Goal: Information Seeking & Learning: Learn about a topic

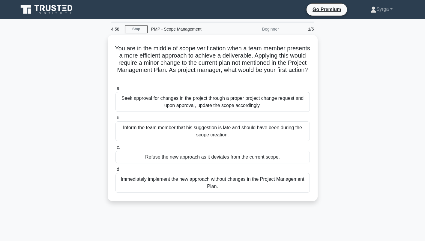
click at [389, 142] on div "You are in the middle of scope verification when a team member presents a more …" at bounding box center [213, 121] width 396 height 173
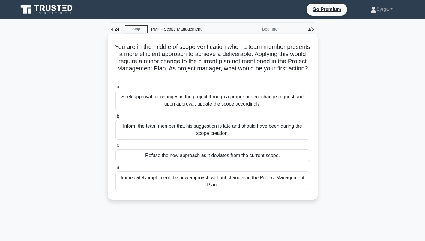
click at [225, 104] on div "Seek approval for changes in the project through a proper project change reques…" at bounding box center [213, 101] width 194 height 20
click at [116, 89] on input "a. Seek approval for changes in the project through a proper project change req…" at bounding box center [116, 87] width 0 height 4
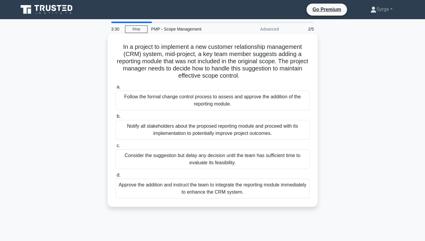
click at [239, 163] on div "Consider the suggestion but delay any decision until the team has sufficient ti…" at bounding box center [213, 159] width 194 height 20
click at [116, 148] on input "c. Consider the suggestion but delay any decision until the team has sufficient…" at bounding box center [116, 146] width 0 height 4
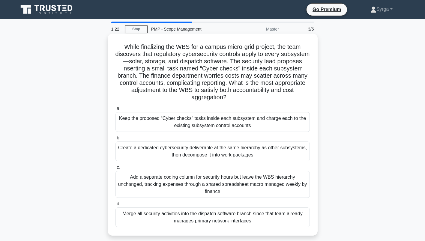
click at [241, 156] on div "Create a dedicated cybersecurity deliverable at the same hierarchy as other sub…" at bounding box center [213, 152] width 194 height 20
click at [116, 140] on input "b. Create a dedicated cybersecurity deliverable at the same hierarchy as other …" at bounding box center [116, 138] width 0 height 4
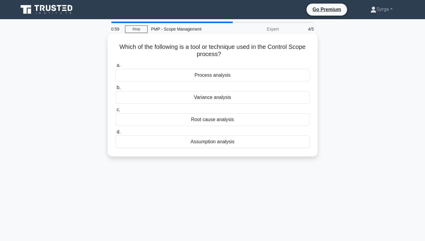
click at [226, 97] on div "Variance analysis" at bounding box center [213, 97] width 194 height 13
click at [116, 90] on input "b. Variance analysis" at bounding box center [116, 88] width 0 height 4
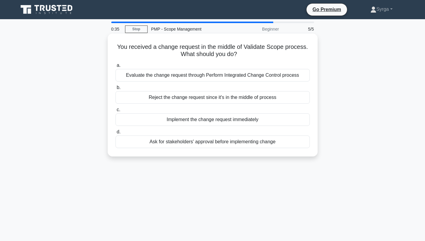
click at [239, 77] on div "Evaluate the change request through Perform Integrated Change Control process" at bounding box center [213, 75] width 194 height 13
click at [116, 68] on input "a. Evaluate the change request through Perform Integrated Change Control process" at bounding box center [116, 66] width 0 height 4
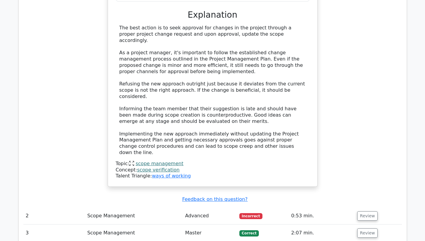
scroll to position [660, 0]
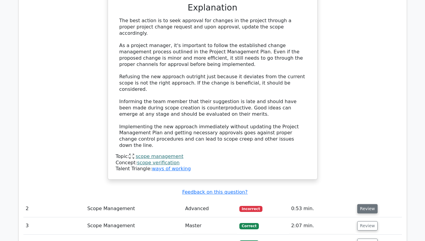
click at [362, 204] on button "Review" at bounding box center [367, 208] width 20 height 9
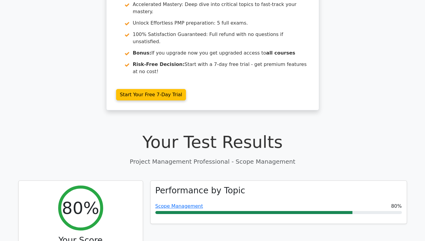
scroll to position [0, 0]
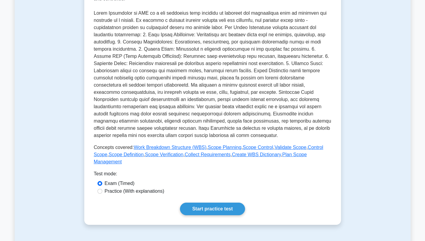
scroll to position [120, 0]
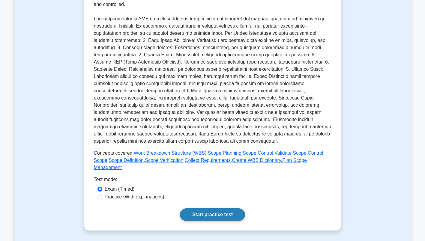
click at [226, 210] on link "Start practice test" at bounding box center [212, 215] width 65 height 13
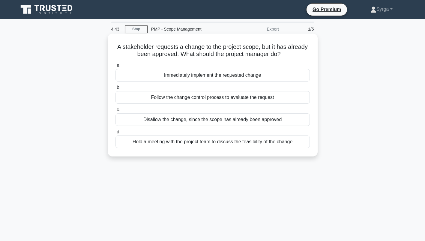
click at [231, 95] on div "Follow the change control process to evaluate the request" at bounding box center [213, 97] width 194 height 13
click at [116, 90] on input "b. Follow the change control process to evaluate the request" at bounding box center [116, 88] width 0 height 4
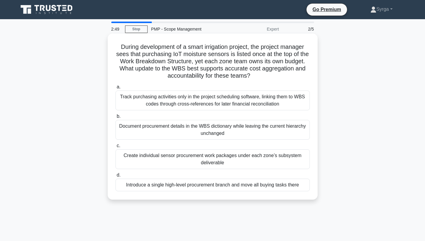
click at [237, 104] on div "Track purchasing activities only in the project scheduling software, linking th…" at bounding box center [213, 101] width 194 height 20
click at [116, 89] on input "a. Track purchasing activities only in the project scheduling software, linking…" at bounding box center [116, 87] width 0 height 4
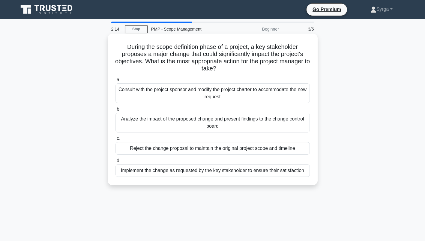
click at [246, 124] on div "Analyze the impact of the proposed change and present findings to the change co…" at bounding box center [213, 123] width 194 height 20
click at [116, 111] on input "b. Analyze the impact of the proposed change and present findings to the change…" at bounding box center [116, 109] width 0 height 4
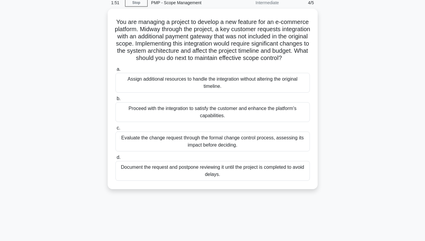
scroll to position [30, 0]
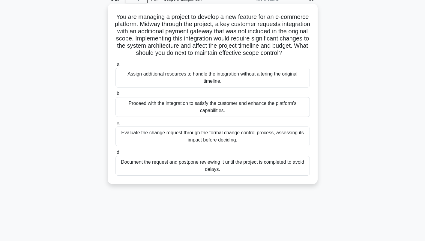
click at [229, 146] on div "Evaluate the change request through the formal change control process, assessin…" at bounding box center [213, 137] width 194 height 20
click at [116, 125] on input "c. Evaluate the change request through the formal change control process, asses…" at bounding box center [116, 123] width 0 height 4
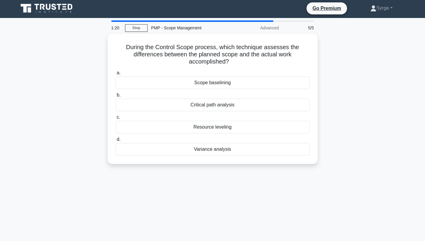
scroll to position [0, 0]
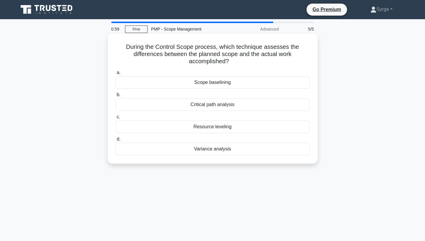
click at [221, 151] on div "Variance analysis" at bounding box center [213, 149] width 194 height 13
click at [116, 141] on input "d. Variance analysis" at bounding box center [116, 139] width 0 height 4
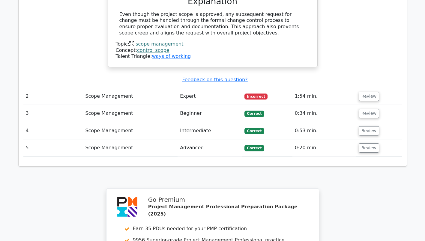
scroll to position [630, 0]
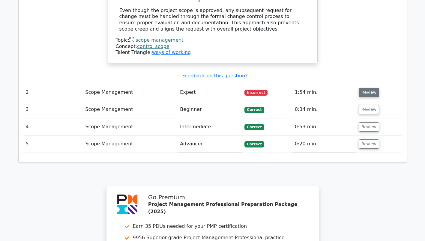
click at [365, 88] on button "Review" at bounding box center [369, 92] width 20 height 9
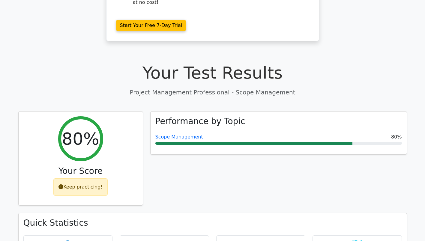
scroll to position [150, 0]
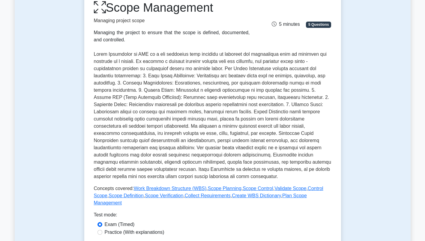
scroll to position [30, 0]
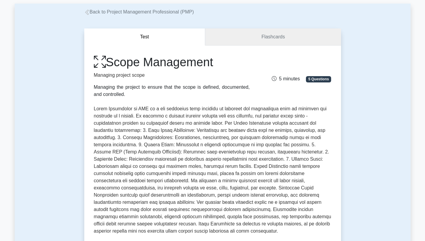
click at [277, 37] on link "Flashcards" at bounding box center [273, 37] width 136 height 17
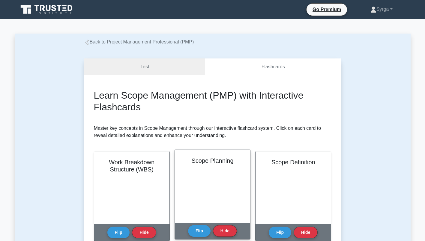
scroll to position [120, 0]
click at [200, 230] on button "Flip" at bounding box center [199, 231] width 23 height 12
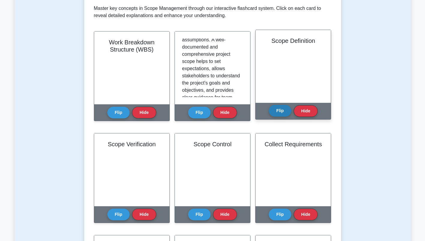
click at [281, 112] on button "Flip" at bounding box center [280, 111] width 23 height 12
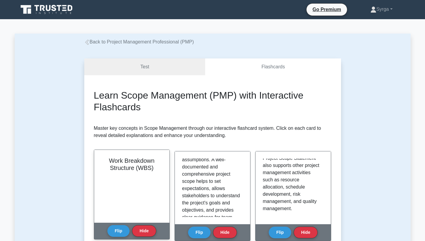
scroll to position [0, 0]
click at [123, 230] on button "Flip" at bounding box center [118, 231] width 23 height 12
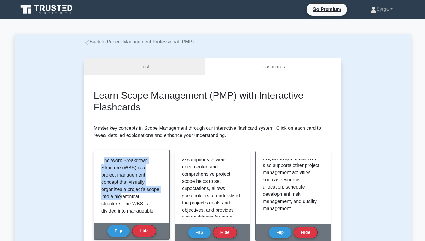
drag, startPoint x: 103, startPoint y: 160, endPoint x: 134, endPoint y: 196, distance: 47.6
drag, startPoint x: 134, startPoint y: 196, endPoint x: 103, endPoint y: 161, distance: 46.3
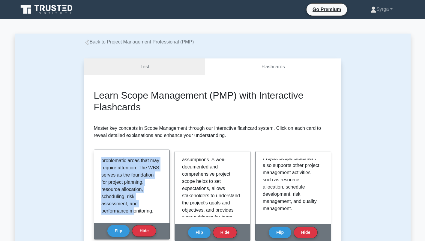
scroll to position [177, 0]
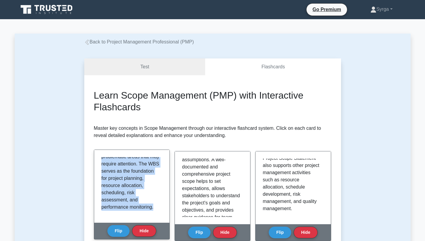
drag, startPoint x: 101, startPoint y: 160, endPoint x: 163, endPoint y: 209, distance: 78.7
click at [163, 209] on div "The Work Breakdown Structure (WBS) is a project management concept that visuall…" at bounding box center [131, 186] width 75 height 73
drag, startPoint x: 163, startPoint y: 209, endPoint x: 117, endPoint y: 170, distance: 60.8
copy p "The Work Breakdown Structure (WBS) is a project management concept that visuall…"
click at [119, 232] on button "Flip" at bounding box center [118, 231] width 23 height 12
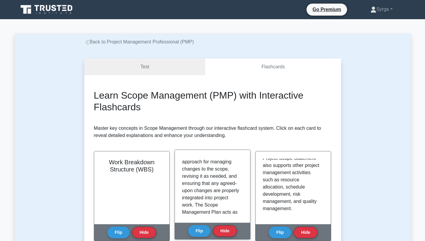
scroll to position [90, 0]
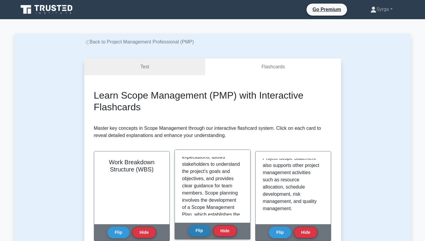
click at [200, 233] on button "Flip" at bounding box center [199, 231] width 23 height 12
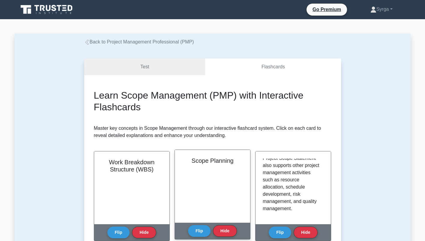
scroll to position [120, 0]
click at [203, 192] on div "Scope Planning" at bounding box center [212, 186] width 75 height 73
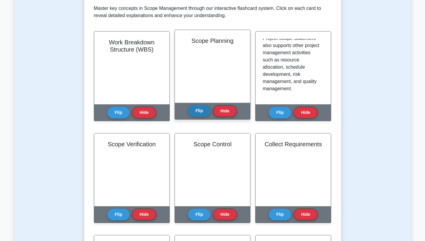
click at [199, 108] on button "Flip" at bounding box center [199, 111] width 23 height 12
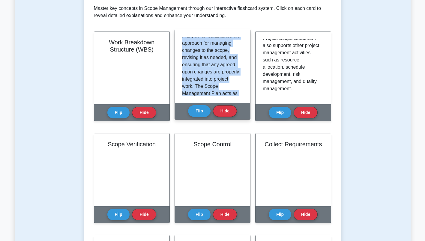
scroll to position [206, 0]
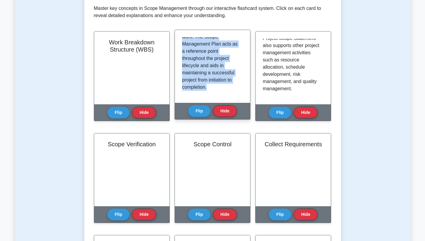
drag, startPoint x: 183, startPoint y: 41, endPoint x: 235, endPoint y: 90, distance: 71.1
click at [236, 93] on div "Scope Planning is the process of defining, documenting, and outlining the proje…" at bounding box center [212, 66] width 61 height 59
drag, startPoint x: 235, startPoint y: 90, endPoint x: 201, endPoint y: 52, distance: 50.4
copy p "Scope Planning is the process of defining, documenting, and outlining the proje…"
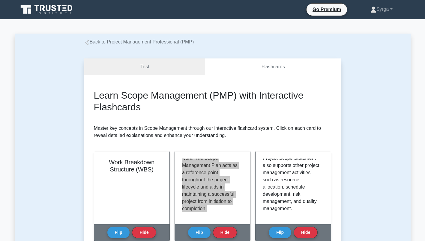
scroll to position [123, 0]
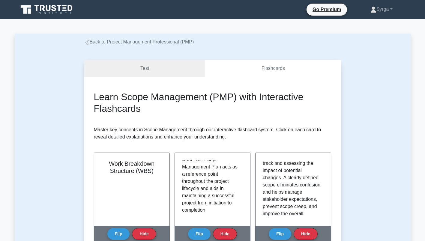
drag, startPoint x: 369, startPoint y: 209, endPoint x: 358, endPoint y: 202, distance: 13.4
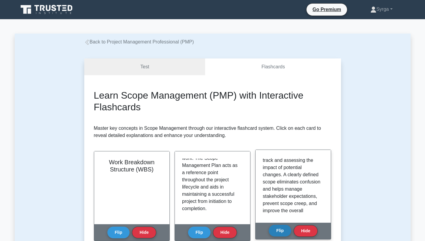
click at [277, 235] on button "Flip" at bounding box center [280, 231] width 23 height 12
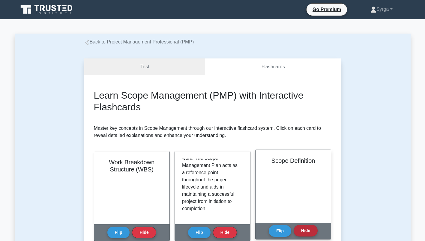
click at [303, 231] on button "Hide" at bounding box center [306, 231] width 24 height 12
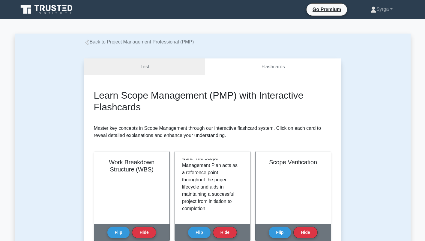
click at [303, 231] on button "Hide" at bounding box center [306, 233] width 24 height 12
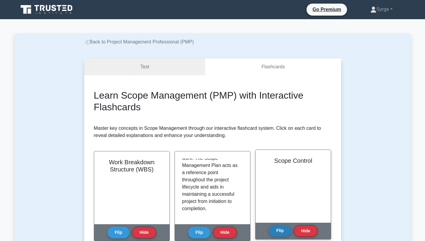
click at [284, 232] on button "Flip" at bounding box center [280, 231] width 23 height 12
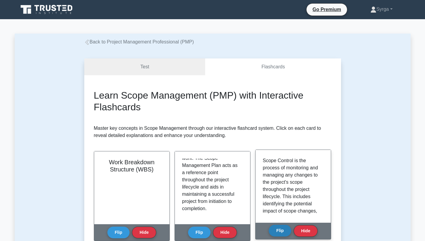
click at [278, 232] on button "Flip" at bounding box center [280, 231] width 23 height 12
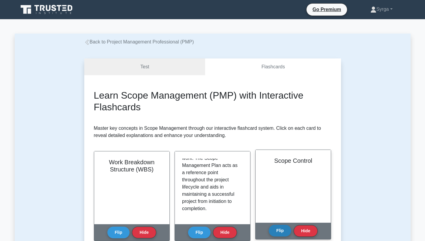
click at [278, 232] on button "Flip" at bounding box center [280, 231] width 23 height 12
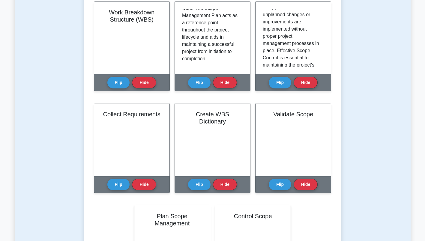
scroll to position [90, 0]
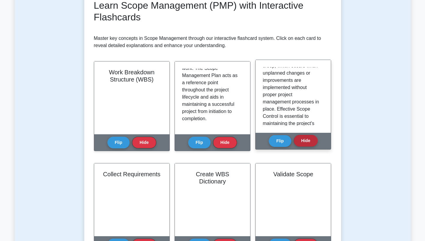
click at [305, 141] on button "Hide" at bounding box center [306, 141] width 24 height 12
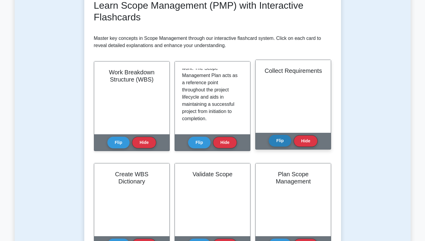
click at [281, 140] on button "Flip" at bounding box center [280, 141] width 23 height 12
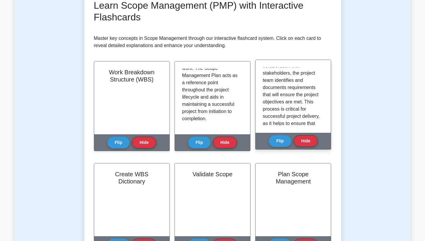
scroll to position [0, 0]
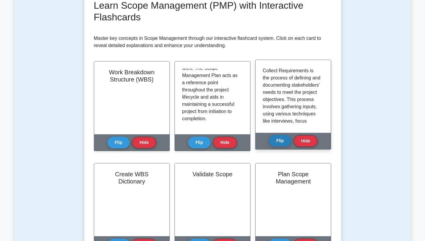
click at [282, 141] on button "Flip" at bounding box center [280, 141] width 23 height 12
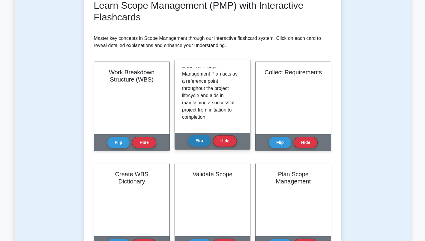
click at [199, 141] on button "Flip" at bounding box center [199, 141] width 23 height 12
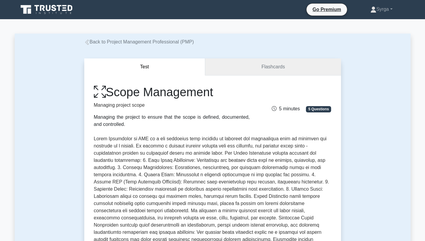
click at [276, 74] on link "Flashcards" at bounding box center [273, 67] width 136 height 17
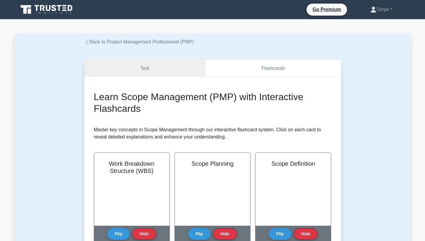
click at [276, 69] on link "Flashcards" at bounding box center [273, 68] width 136 height 17
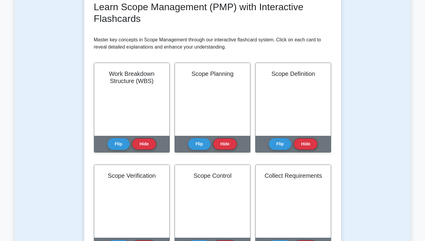
scroll to position [30, 0]
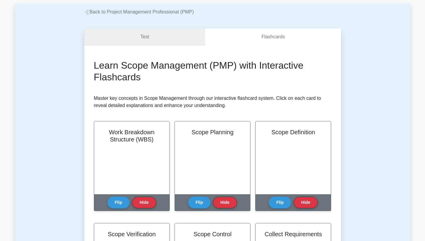
click at [150, 39] on link "Test" at bounding box center [144, 37] width 121 height 17
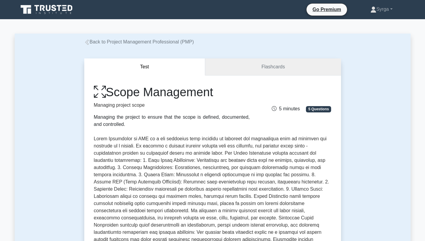
click at [249, 65] on link "Flashcards" at bounding box center [273, 67] width 136 height 17
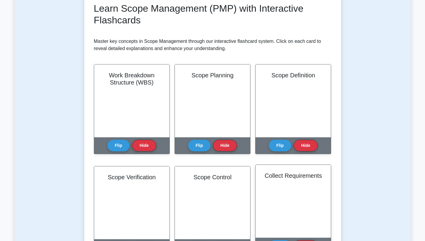
scroll to position [30, 0]
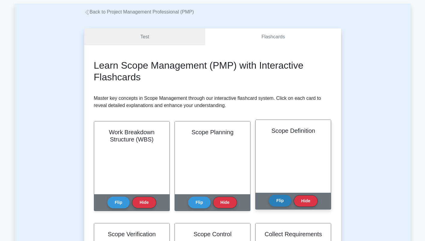
click at [279, 199] on button "Flip" at bounding box center [280, 201] width 23 height 12
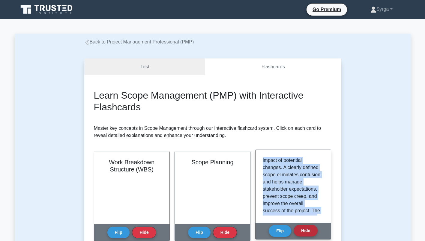
scroll to position [213, 0]
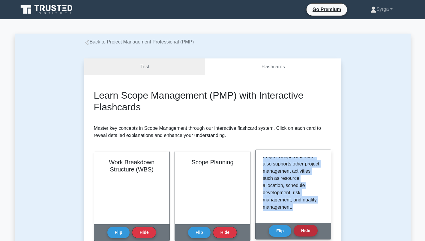
drag, startPoint x: 263, startPoint y: 161, endPoint x: 305, endPoint y: 226, distance: 77.1
click at [305, 226] on div "Scope Definition Flip Hide" at bounding box center [293, 195] width 76 height 90
drag, startPoint x: 305, startPoint y: 226, endPoint x: 279, endPoint y: 173, distance: 59.5
copy div "Scope Definition is the process of breaking down the project's broad Goals and …"
click at [280, 233] on button "Flip" at bounding box center [280, 231] width 23 height 12
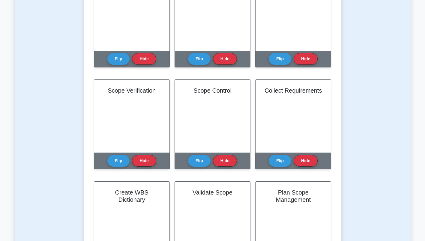
scroll to position [180, 0]
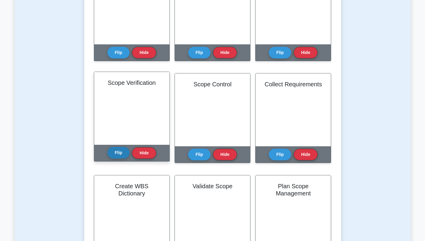
click at [120, 152] on button "Flip" at bounding box center [118, 153] width 23 height 12
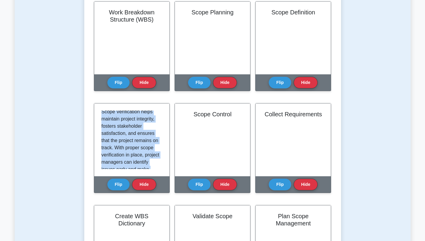
scroll to position [206, 0]
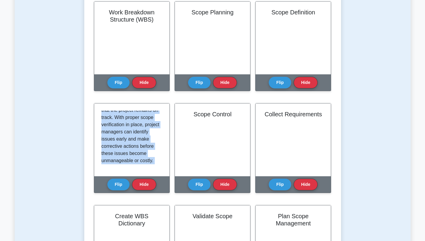
drag, startPoint x: 102, startPoint y: 113, endPoint x: 136, endPoint y: 196, distance: 90.6
click at [136, 196] on div "Scope Verification Flip Hide" at bounding box center [132, 151] width 76 height 97
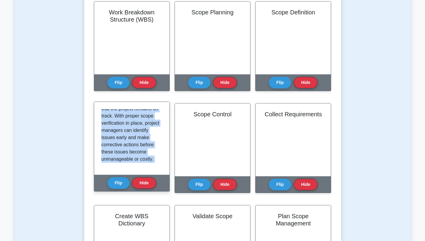
drag, startPoint x: 136, startPoint y: 196, endPoint x: 116, endPoint y: 136, distance: 63.5
copy div "Scope Verification is the process of ensuring that the project's deliverables h…"
click at [121, 184] on button "Flip" at bounding box center [118, 183] width 23 height 12
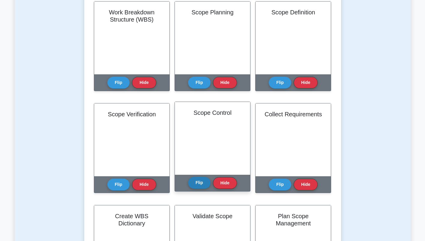
click at [199, 186] on button "Flip" at bounding box center [199, 183] width 23 height 12
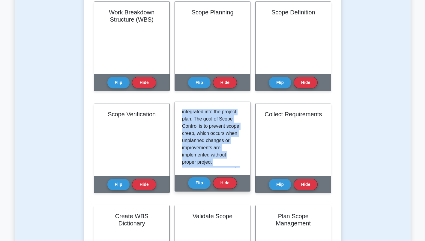
scroll to position [213, 0]
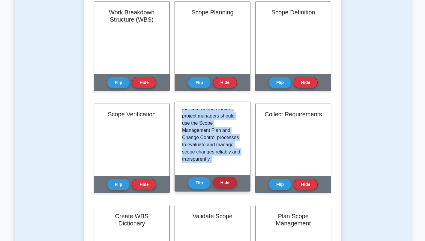
drag, startPoint x: 182, startPoint y: 113, endPoint x: 226, endPoint y: 185, distance: 84.0
click at [227, 188] on div "Scope Control Flip Hide" at bounding box center [213, 147] width 76 height 90
drag, startPoint x: 226, startPoint y: 185, endPoint x: 205, endPoint y: 135, distance: 54.1
copy div "Scope Control is the process of monitoring and managing any changes to the proj…"
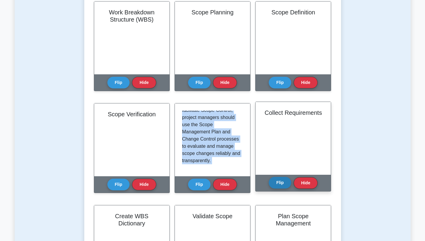
click at [279, 183] on button "Flip" at bounding box center [280, 183] width 23 height 12
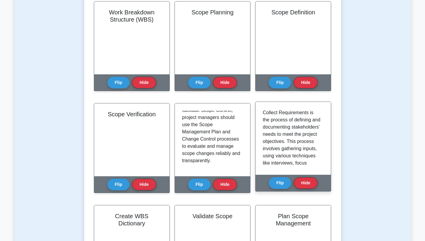
click at [263, 113] on div "Collect Requirements is the process of defining and documenting stakeholders' n…" at bounding box center [293, 138] width 75 height 73
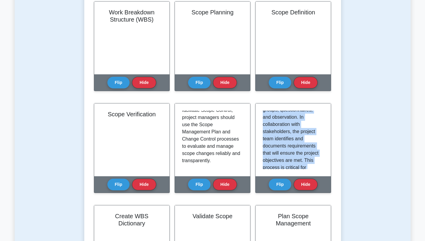
scroll to position [148, 0]
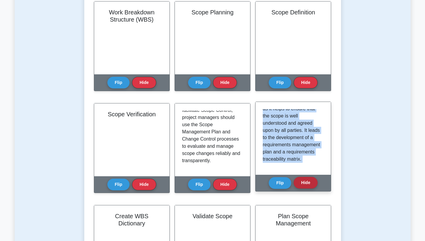
drag, startPoint x: 263, startPoint y: 111, endPoint x: 298, endPoint y: 187, distance: 83.4
click at [298, 187] on div "Collect Requirements Flip Hide" at bounding box center [293, 147] width 76 height 90
drag, startPoint x: 298, startPoint y: 187, endPoint x: 284, endPoint y: 137, distance: 51.9
copy div "Collect Requirements is the process of defining and documenting stakeholders' n…"
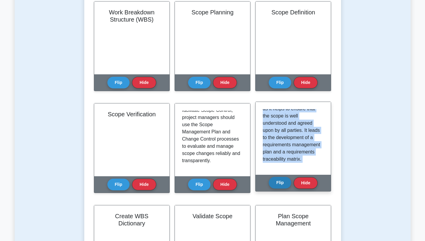
click at [284, 185] on button "Flip" at bounding box center [280, 183] width 23 height 12
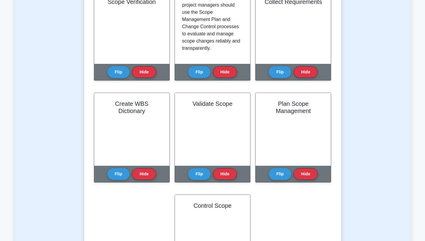
scroll to position [300, 0]
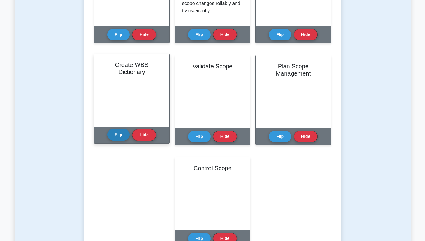
click at [120, 136] on button "Flip" at bounding box center [118, 135] width 23 height 12
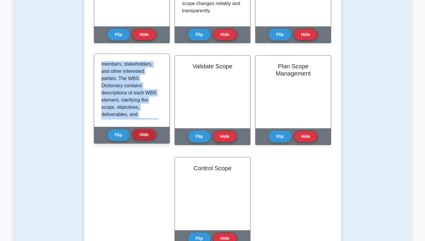
scroll to position [162, 0]
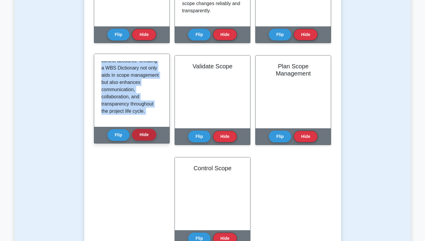
drag, startPoint x: 102, startPoint y: 64, endPoint x: 146, endPoint y: 135, distance: 83.8
click at [146, 135] on div "Create WBS Dictionary Flip Hide" at bounding box center [132, 99] width 76 height 90
drag, startPoint x: 146, startPoint y: 135, endPoint x: 123, endPoint y: 100, distance: 42.2
copy div "A WBS Dictionary is a document that provides detailed information about each el…"
click at [117, 136] on button "Flip" at bounding box center [118, 135] width 23 height 12
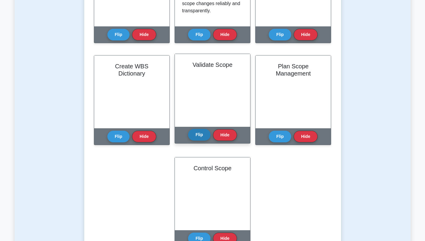
click at [201, 136] on button "Flip" at bounding box center [199, 135] width 23 height 12
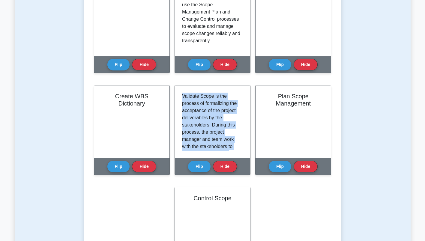
scroll to position [141, 0]
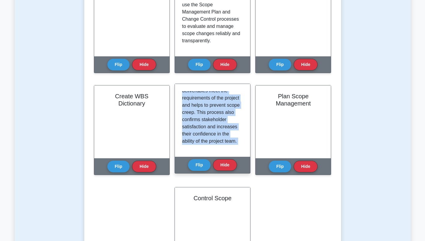
drag, startPoint x: 182, startPoint y: 95, endPoint x: 237, endPoint y: 172, distance: 94.1
click at [237, 172] on div "Validate Scope Flip Hide" at bounding box center [213, 129] width 76 height 90
drag, startPoint x: 237, startPoint y: 172, endPoint x: 204, endPoint y: 113, distance: 67.7
copy div "Validate Scope is the process of formalizing the acceptance of the project deli…"
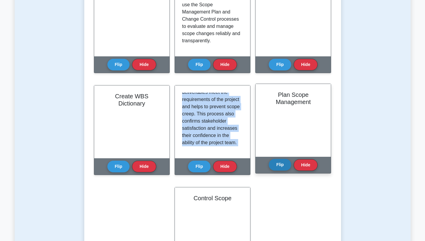
click at [277, 166] on button "Flip" at bounding box center [280, 165] width 23 height 12
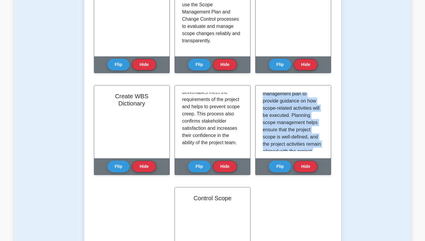
scroll to position [162, 0]
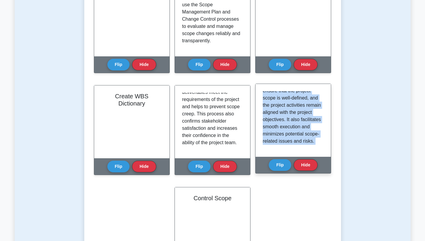
drag, startPoint x: 263, startPoint y: 96, endPoint x: 289, endPoint y: 175, distance: 83.2
click at [289, 174] on div "Plan Scope Management Flip Hide" at bounding box center [293, 129] width 76 height 90
drag, startPoint x: 289, startPoint y: 175, endPoint x: 278, endPoint y: 113, distance: 63.3
copy div "Plan Scope Management is the process of developing a plan to define, validate, …"
click at [279, 166] on button "Flip" at bounding box center [280, 165] width 23 height 12
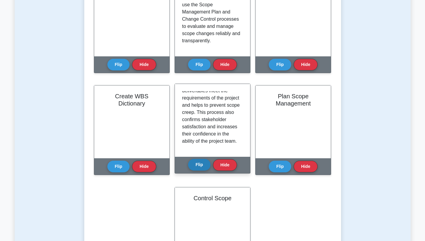
click at [200, 165] on button "Flip" at bounding box center [199, 165] width 23 height 12
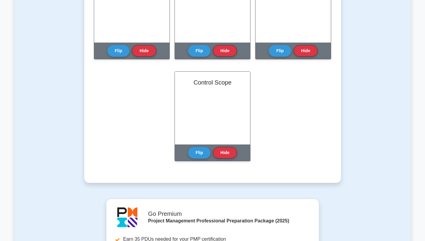
scroll to position [390, 0]
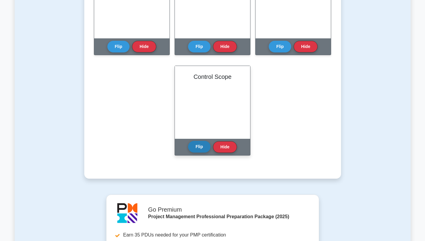
click at [199, 148] on button "Flip" at bounding box center [199, 147] width 23 height 12
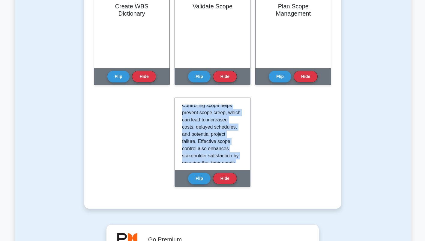
scroll to position [162, 0]
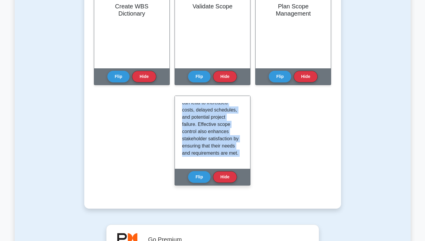
drag, startPoint x: 183, startPoint y: 107, endPoint x: 238, endPoint y: 184, distance: 94.7
click at [238, 184] on div "Control Scope Flip Hide" at bounding box center [213, 141] width 76 height 90
drag, startPoint x: 238, startPoint y: 184, endPoint x: 215, endPoint y: 127, distance: 61.5
copy div "Control Scope is the process of monitoring the status of the project and managi…"
click at [196, 179] on button "Flip" at bounding box center [199, 177] width 23 height 12
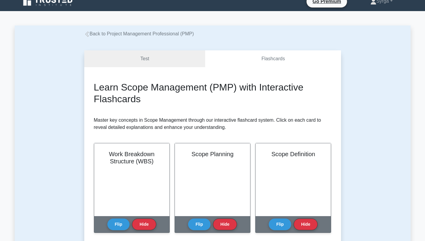
scroll to position [0, 0]
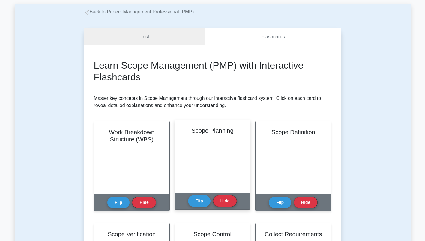
scroll to position [30, 0]
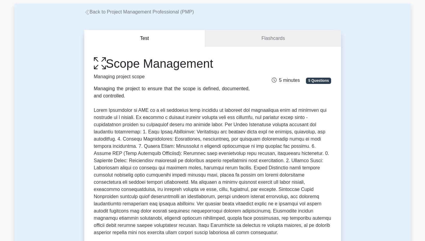
click at [86, 11] on icon at bounding box center [86, 12] width 5 height 5
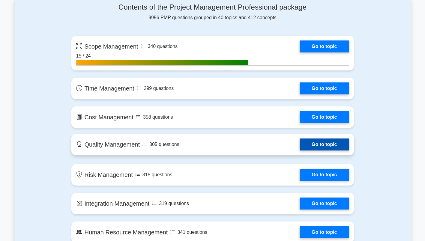
scroll to position [420, 0]
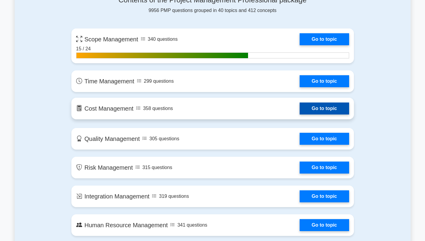
click at [319, 112] on link "Go to topic" at bounding box center [324, 109] width 49 height 12
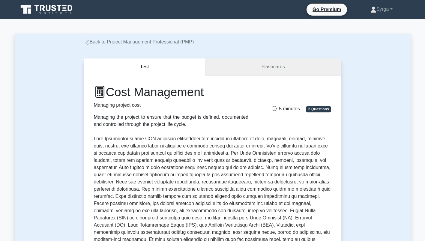
click at [264, 71] on link "Flashcards" at bounding box center [273, 67] width 136 height 17
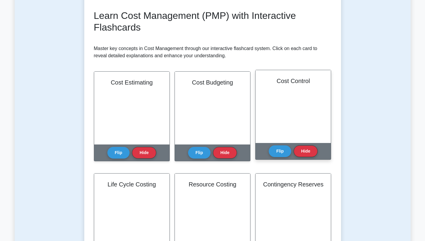
scroll to position [90, 0]
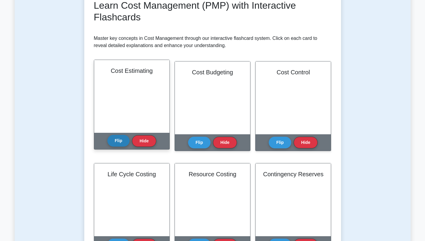
click at [124, 140] on button "Flip" at bounding box center [118, 141] width 23 height 12
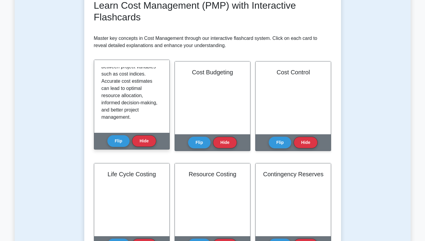
scroll to position [155, 0]
click at [120, 139] on button "Flip" at bounding box center [118, 141] width 23 height 12
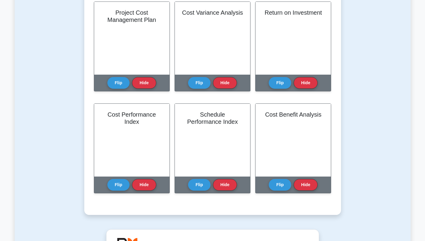
scroll to position [360, 0]
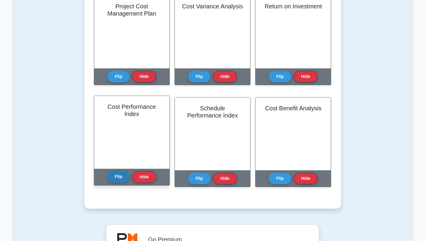
click at [126, 179] on button "Flip" at bounding box center [118, 177] width 23 height 12
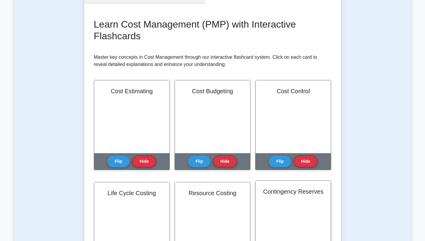
scroll to position [30, 0]
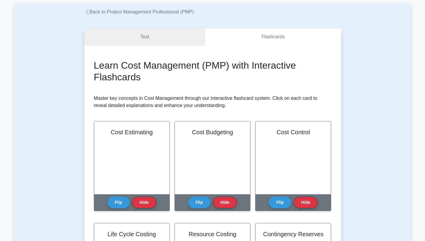
click at [166, 41] on link "Test" at bounding box center [144, 37] width 121 height 17
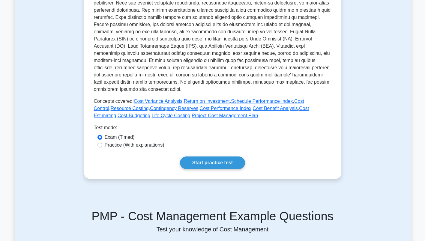
scroll to position [180, 0]
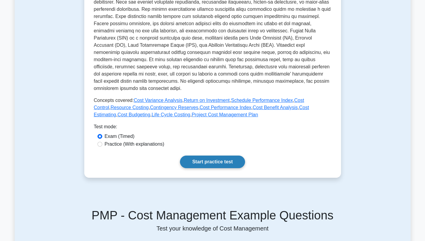
click at [215, 164] on link "Start practice test" at bounding box center [212, 162] width 65 height 13
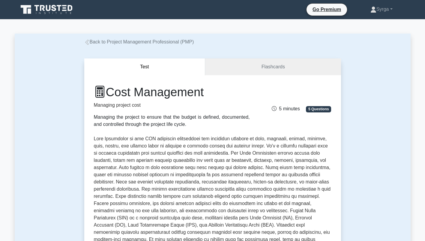
scroll to position [30, 0]
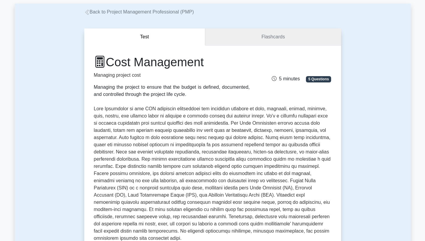
click at [258, 39] on link "Flashcards" at bounding box center [273, 37] width 136 height 17
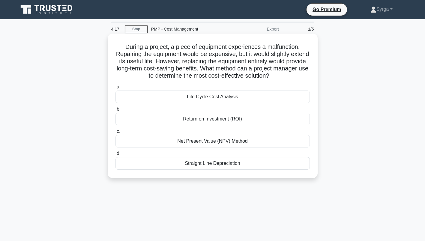
click at [218, 97] on div "Life Cycle Cost Analysis" at bounding box center [213, 97] width 194 height 13
click at [116, 89] on input "a. Life Cycle Cost Analysis" at bounding box center [116, 87] width 0 height 4
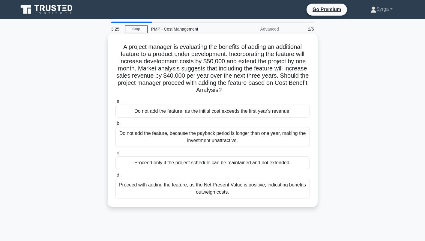
click at [267, 189] on div "Proceed with adding the feature, as the Net Present Value is positive, indicati…" at bounding box center [213, 189] width 194 height 20
click at [116, 177] on input "d. Proceed with adding the feature, as the Net Present Value is positive, indic…" at bounding box center [116, 175] width 0 height 4
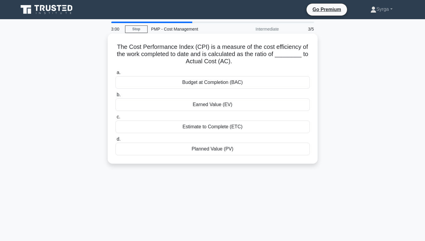
click at [203, 106] on div "Earned Value (EV)" at bounding box center [213, 104] width 194 height 13
click at [116, 97] on input "b. Earned Value (EV)" at bounding box center [116, 95] width 0 height 4
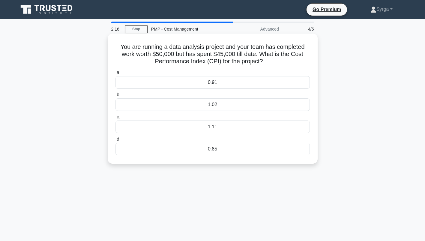
click at [210, 104] on div "1.02" at bounding box center [213, 104] width 194 height 13
click at [116, 97] on input "b. 1.02" at bounding box center [116, 95] width 0 height 4
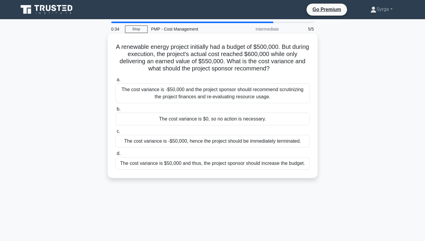
click at [227, 96] on div "The cost variance is -$50,000 and the project sponsor should recommend scrutini…" at bounding box center [213, 93] width 194 height 20
click at [116, 82] on input "a. The cost variance is -$50,000 and the project sponsor should recommend scrut…" at bounding box center [116, 80] width 0 height 4
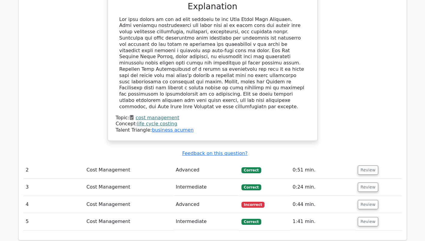
scroll to position [660, 0]
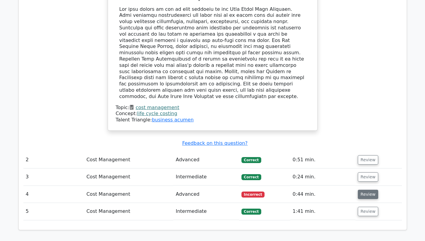
click at [368, 190] on button "Review" at bounding box center [368, 194] width 20 height 9
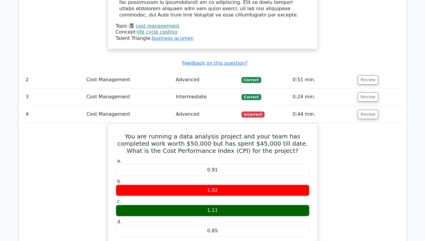
scroll to position [690, 0]
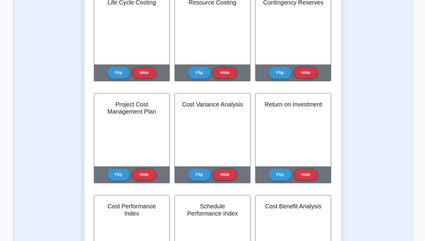
scroll to position [300, 0]
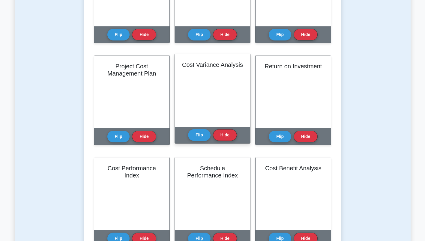
drag, startPoint x: 227, startPoint y: 134, endPoint x: 193, endPoint y: 145, distance: 36.2
click at [188, 146] on div "Cost Variance Analysis Flip Hide" at bounding box center [213, 103] width 76 height 97
click at [198, 140] on button "Flip" at bounding box center [199, 135] width 23 height 12
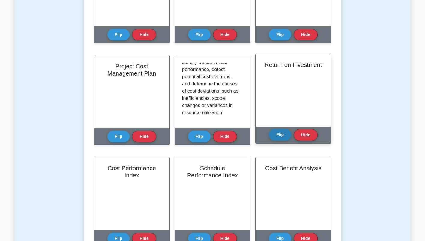
click at [284, 133] on button "Flip" at bounding box center [280, 135] width 23 height 12
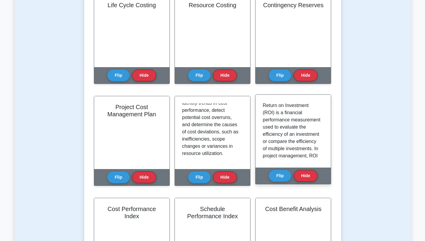
scroll to position [240, 0]
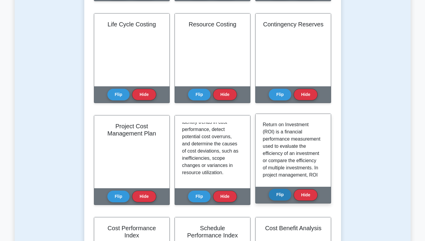
click at [275, 196] on button "Flip" at bounding box center [280, 195] width 23 height 12
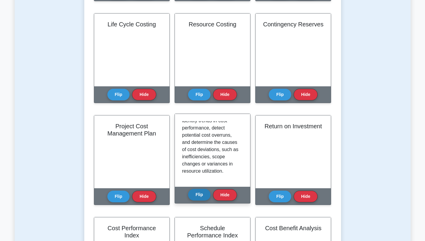
click at [202, 194] on button "Flip" at bounding box center [199, 195] width 23 height 12
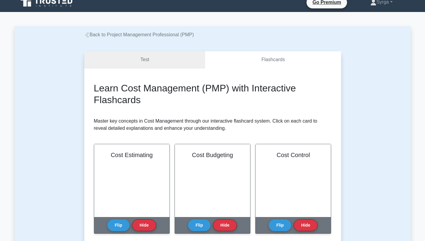
scroll to position [0, 0]
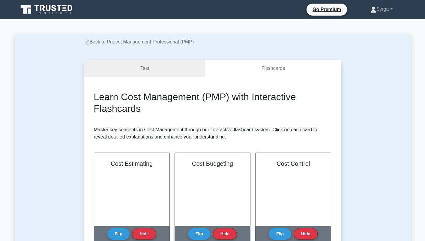
click at [86, 43] on icon at bounding box center [86, 42] width 5 height 5
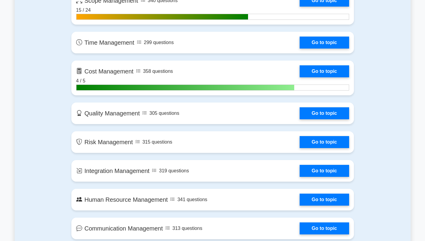
scroll to position [480, 0]
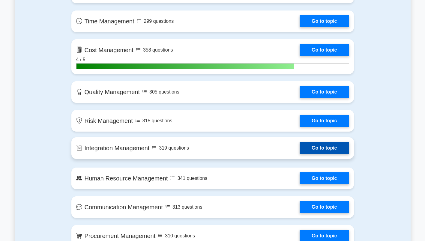
click at [320, 149] on link "Go to topic" at bounding box center [324, 148] width 49 height 12
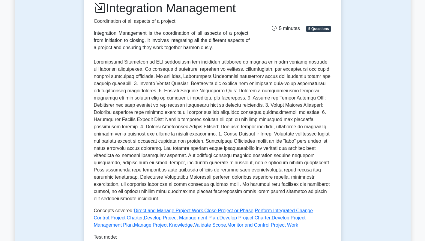
scroll to position [30, 0]
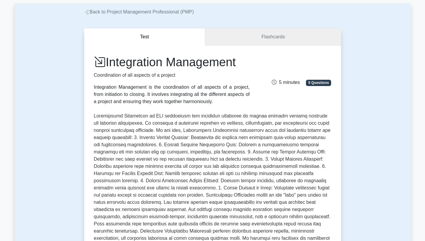
click at [283, 37] on link "Flashcards" at bounding box center [273, 37] width 136 height 17
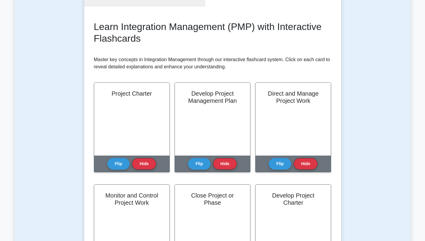
scroll to position [90, 0]
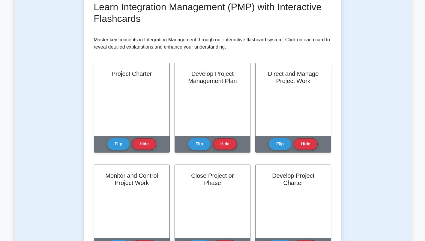
click at [358, 194] on div "Test Flashcards Learn Integration Management (PMP) with Interactive Flashcards …" at bounding box center [213, 225] width 396 height 539
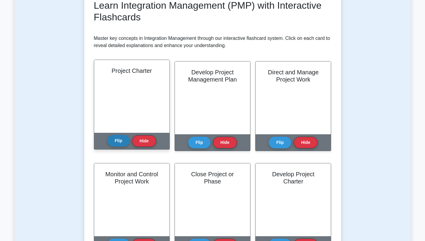
click at [121, 143] on button "Flip" at bounding box center [118, 141] width 23 height 12
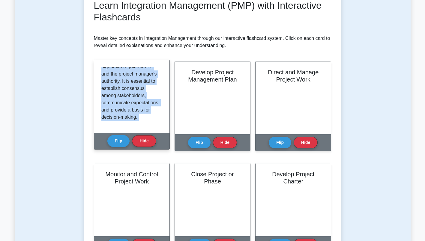
scroll to position [119, 0]
drag, startPoint x: 101, startPoint y: 70, endPoint x: 130, endPoint y: 148, distance: 82.9
click at [130, 148] on div "Project Charter The Project Charter is a formal document that authorizes the ex…" at bounding box center [132, 105] width 76 height 90
drag, startPoint x: 130, startPoint y: 148, endPoint x: 119, endPoint y: 89, distance: 60.5
copy div "The Project Charter is a formal document that authorizes the existence of a pro…"
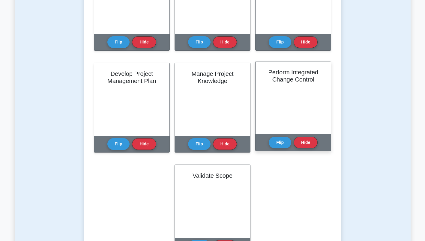
scroll to position [330, 0]
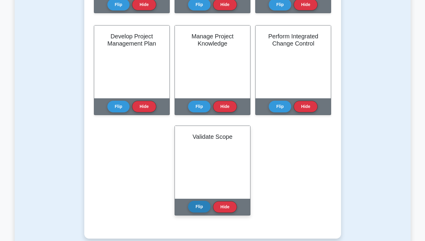
click at [199, 207] on button "Flip" at bounding box center [199, 207] width 23 height 12
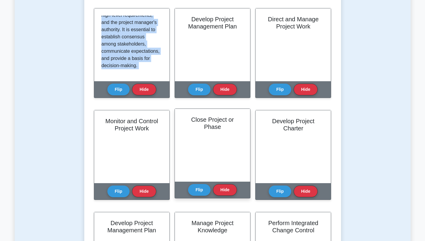
scroll to position [150, 0]
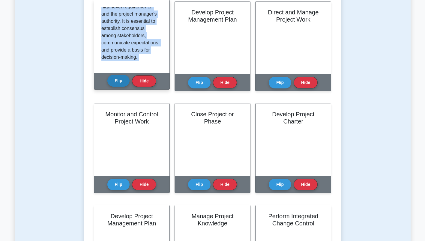
click at [120, 84] on button "Flip" at bounding box center [118, 81] width 23 height 12
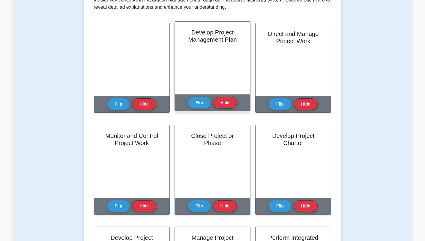
scroll to position [90, 0]
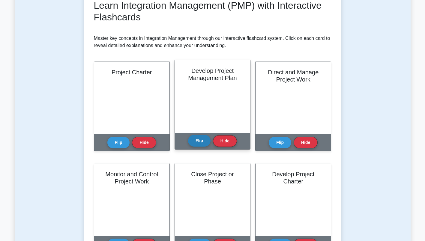
click at [197, 142] on button "Flip" at bounding box center [199, 141] width 23 height 12
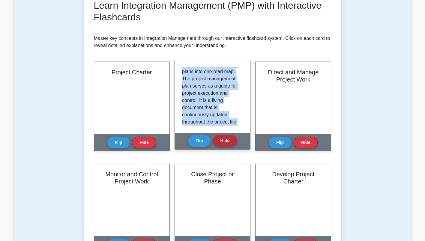
scroll to position [134, 0]
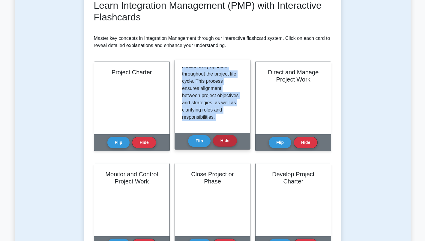
drag, startPoint x: 183, startPoint y: 71, endPoint x: 222, endPoint y: 141, distance: 81.1
click at [222, 141] on div "Develop Project Management Plan Flip Hide" at bounding box center [213, 105] width 76 height 90
drag, startPoint x: 222, startPoint y: 141, endPoint x: 205, endPoint y: 89, distance: 55.1
copy div "Develop Project Management Plan is a process that defines, prepares, and coordi…"
click at [199, 140] on button "Flip" at bounding box center [199, 141] width 23 height 12
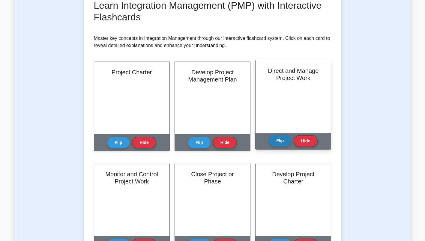
click at [282, 141] on button "Flip" at bounding box center [280, 141] width 23 height 12
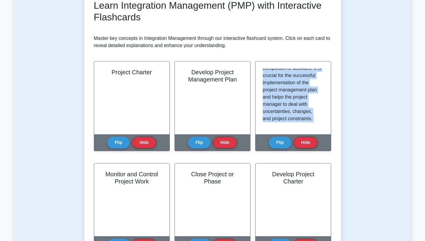
scroll to position [112, 0]
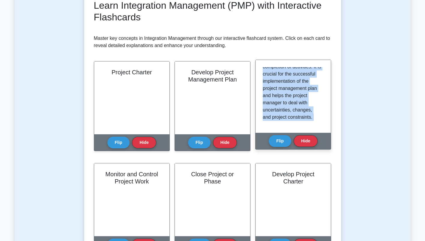
drag, startPoint x: 263, startPoint y: 70, endPoint x: 308, endPoint y: 147, distance: 89.0
click at [308, 147] on div "Direct and Manage Project Work Direct and Manage Project Work is a process wher…" at bounding box center [293, 105] width 76 height 90
drag, startPoint x: 308, startPoint y: 147, endPoint x: 287, endPoint y: 92, distance: 58.8
copy div "Direct and Manage Project Work is a process where the project manager and the p…"
click at [282, 142] on button "Flip" at bounding box center [280, 141] width 23 height 12
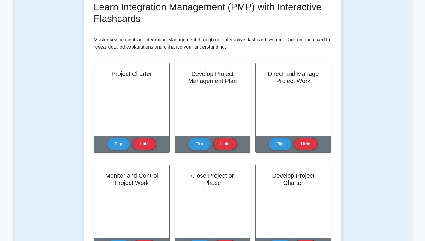
click at [344, 144] on div "Test Flashcards Learn Integration Management (PMP) with Interactive Flashcards …" at bounding box center [213, 225] width 264 height 539
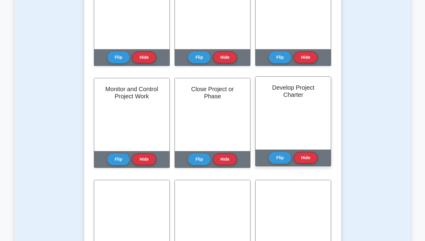
scroll to position [180, 0]
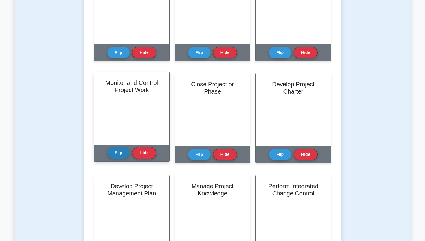
click at [116, 153] on button "Flip" at bounding box center [118, 153] width 23 height 12
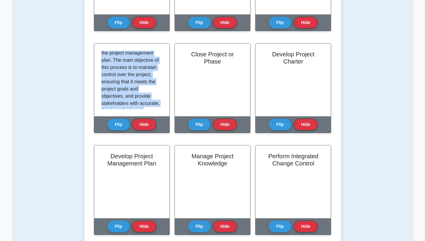
scroll to position [112, 0]
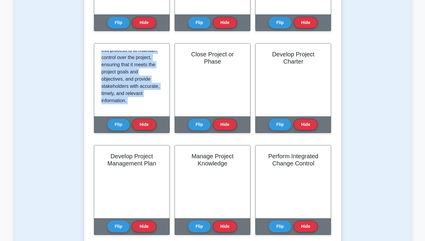
drag, startPoint x: 101, startPoint y: 52, endPoint x: 149, endPoint y: 136, distance: 96.1
click at [149, 136] on div "Monitor and Control Project Work Flip Hide" at bounding box center [132, 91] width 76 height 97
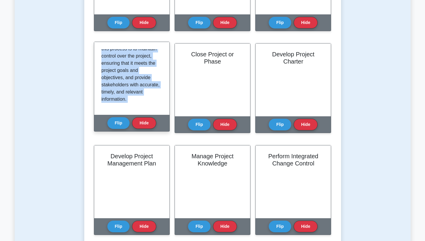
drag, startPoint x: 149, startPoint y: 136, endPoint x: 122, endPoint y: 72, distance: 69.2
copy div "Monitor and Control Project Work is a process of tracking, reviewing, and repor…"
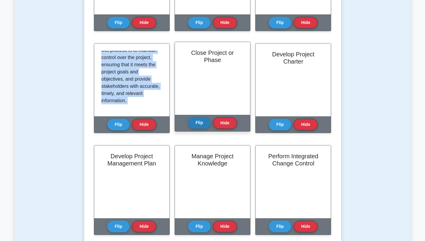
click at [202, 122] on button "Flip" at bounding box center [199, 123] width 23 height 12
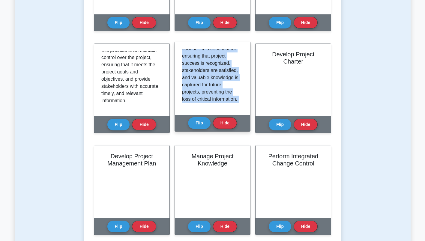
drag, startPoint x: 182, startPoint y: 53, endPoint x: 238, endPoint y: 122, distance: 88.4
click at [238, 122] on div "Close Project or Phase Close Project or Phase is a process that finalizes all a…" at bounding box center [213, 87] width 76 height 90
drag, startPoint x: 238, startPoint y: 122, endPoint x: 204, endPoint y: 69, distance: 62.7
copy div "Close Project or Phase is a process that finalizes all activities across all Pr…"
click at [203, 125] on button "Flip" at bounding box center [199, 123] width 23 height 12
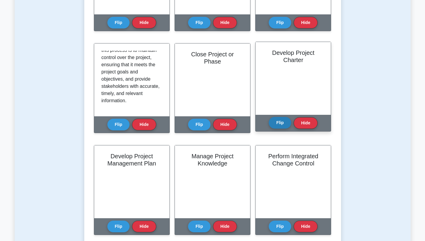
click at [280, 121] on button "Flip" at bounding box center [280, 123] width 23 height 12
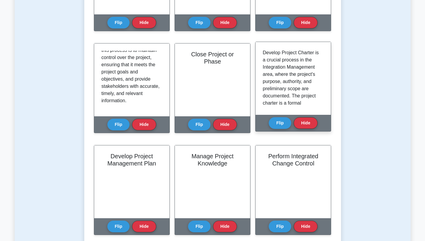
click at [263, 52] on div "Develop Project Charter is a crucial process in the Integration Management area…" at bounding box center [293, 78] width 75 height 73
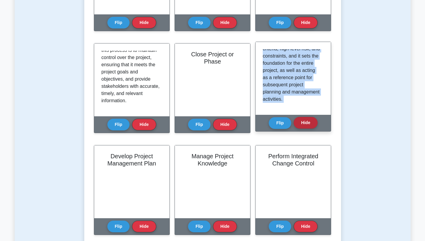
scroll to position [134, 0]
drag, startPoint x: 263, startPoint y: 52, endPoint x: 300, endPoint y: 125, distance: 81.2
click at [300, 125] on div "Develop Project Charter Flip Hide" at bounding box center [293, 87] width 76 height 90
drag, startPoint x: 300, startPoint y: 125, endPoint x: 284, endPoint y: 84, distance: 43.3
copy div "Develop Project Charter is a crucial process in the Integration Management area…"
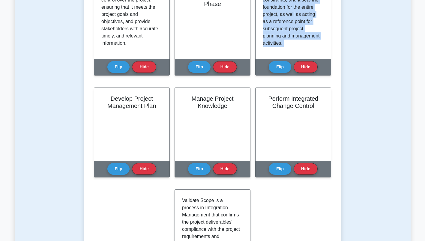
scroll to position [270, 0]
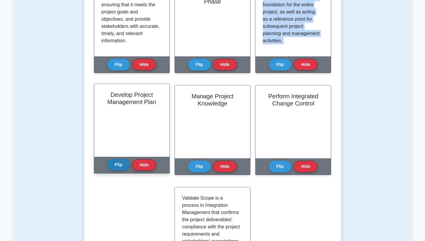
click at [116, 165] on button "Flip" at bounding box center [118, 165] width 23 height 12
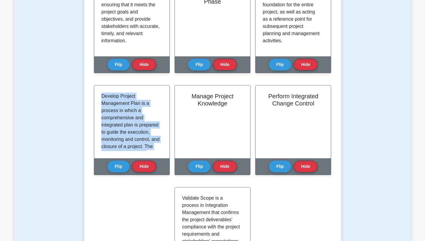
scroll to position [155, 0]
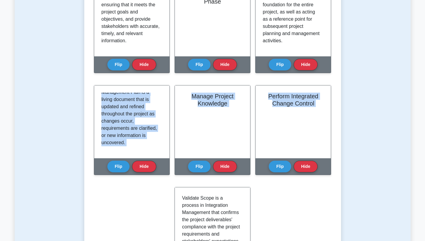
drag, startPoint x: 101, startPoint y: 96, endPoint x: 160, endPoint y: 191, distance: 111.5
click at [160, 191] on div "Learn Integration Management (PMP) with Interactive Flashcards Master key conce…" at bounding box center [213, 52] width 238 height 465
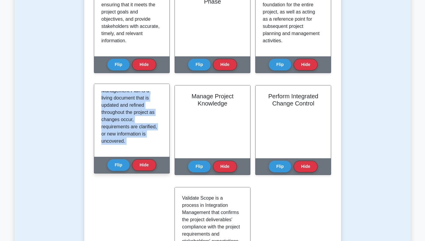
drag, startPoint x: 160, startPoint y: 191, endPoint x: 124, endPoint y: 122, distance: 78.1
copy div "Develop Project Management Plan is a process in which a comprehensive and integ…"
click at [116, 170] on button "Flip" at bounding box center [118, 165] width 23 height 12
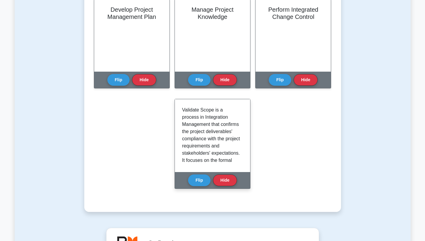
scroll to position [300, 0]
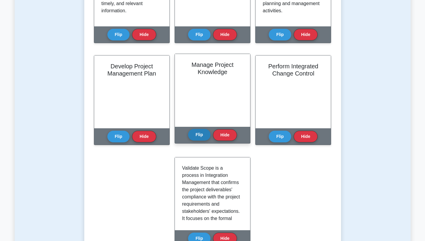
click at [198, 135] on button "Flip" at bounding box center [199, 135] width 23 height 12
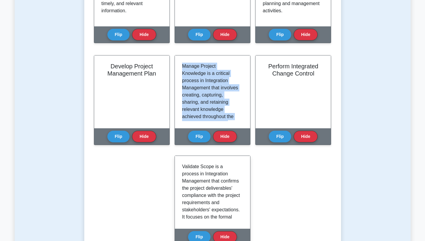
scroll to position [162, 0]
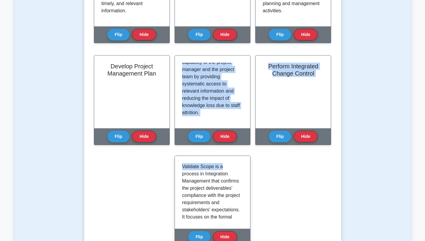
drag, startPoint x: 182, startPoint y: 65, endPoint x: 246, endPoint y: 159, distance: 114.3
click at [246, 159] on div "Learn Integration Management (PMP) with Interactive Flashcards Master key conce…" at bounding box center [213, 22] width 238 height 465
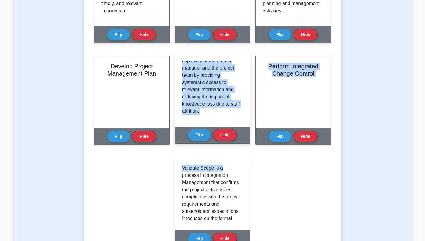
click at [196, 77] on p "Manage Project Knowledge is a critical process in Integration Management that i…" at bounding box center [211, 10] width 59 height 209
drag, startPoint x: 182, startPoint y: 65, endPoint x: 215, endPoint y: 122, distance: 65.8
click at [215, 122] on div "Manage Project Knowledge is a critical process in Integration Management that i…" at bounding box center [212, 90] width 75 height 73
drag, startPoint x: 215, startPoint y: 122, endPoint x: 198, endPoint y: 79, distance: 46.6
copy p "Manage Project Knowledge is a critical process in Integration Management that i…"
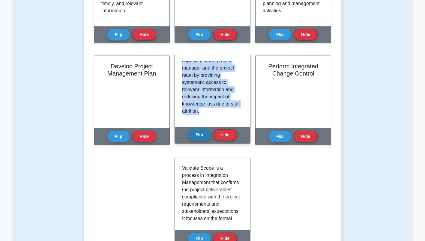
click at [199, 137] on button "Flip" at bounding box center [199, 135] width 23 height 12
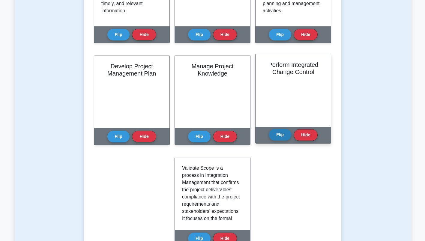
click at [282, 136] on button "Flip" at bounding box center [280, 135] width 23 height 12
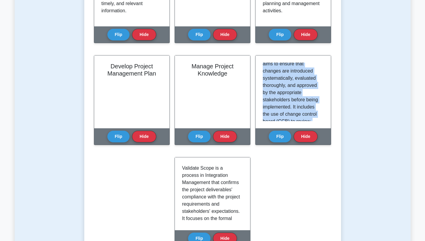
scroll to position [170, 0]
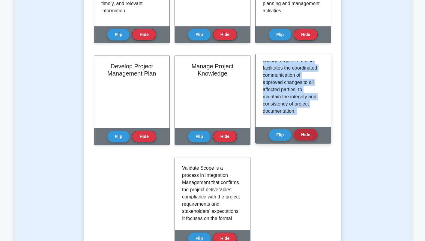
drag, startPoint x: 263, startPoint y: 64, endPoint x: 312, endPoint y: 141, distance: 91.3
click at [312, 141] on div "Perform Integrated Change Control Flip Hide" at bounding box center [293, 99] width 76 height 90
drag, startPoint x: 312, startPoint y: 141, endPoint x: 284, endPoint y: 83, distance: 64.8
copy div "Perform Integrated Change Control is a process for reviewing and approving any …"
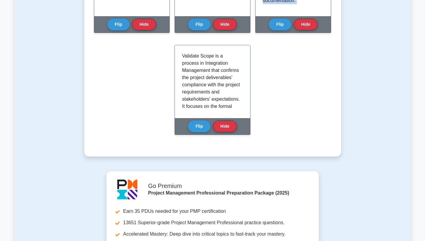
scroll to position [420, 0]
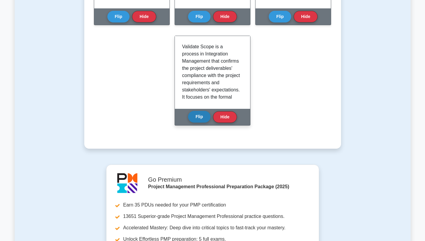
click at [198, 116] on button "Flip" at bounding box center [199, 117] width 23 height 12
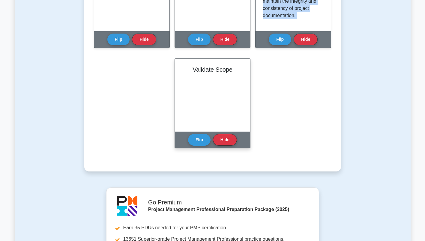
scroll to position [390, 0]
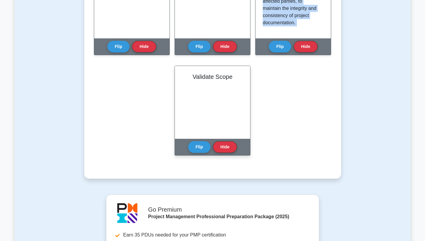
drag, startPoint x: 198, startPoint y: 147, endPoint x: 198, endPoint y: 139, distance: 8.1
click at [198, 146] on button "Flip" at bounding box center [199, 147] width 23 height 12
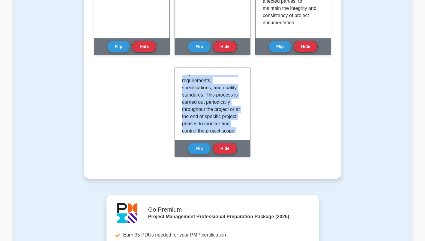
scroll to position [191, 0]
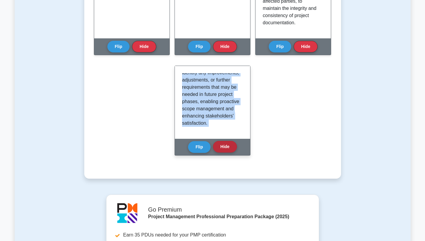
drag, startPoint x: 182, startPoint y: 77, endPoint x: 225, endPoint y: 143, distance: 78.4
click at [225, 143] on div "Validate Scope Flip Hide" at bounding box center [213, 111] width 76 height 90
drag, startPoint x: 225, startPoint y: 143, endPoint x: 190, endPoint y: 89, distance: 64.7
copy div "Validate Scope is a process in Integration Management that confirms the project…"
click at [192, 147] on button "Flip" at bounding box center [199, 147] width 23 height 12
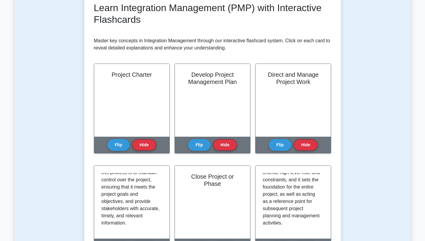
scroll to position [0, 0]
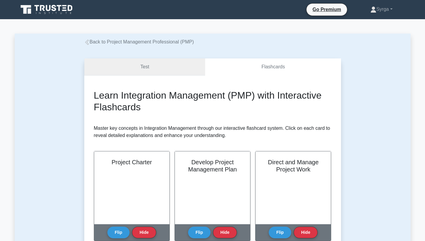
click at [143, 68] on link "Test" at bounding box center [144, 67] width 121 height 17
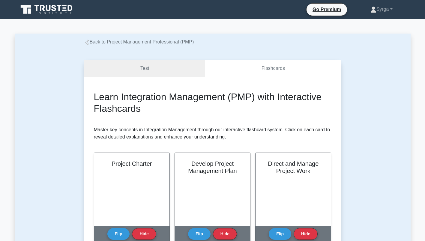
click at [87, 45] on icon at bounding box center [86, 42] width 5 height 5
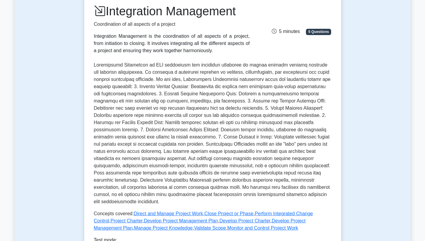
scroll to position [60, 0]
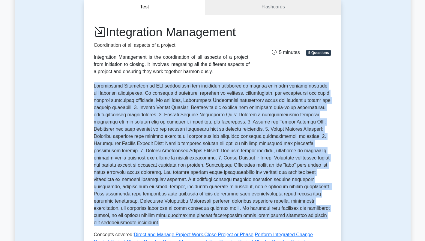
drag, startPoint x: 94, startPoint y: 86, endPoint x: 155, endPoint y: 221, distance: 149.0
click at [155, 221] on p at bounding box center [213, 155] width 238 height 144
drag, startPoint x: 155, startPoint y: 221, endPoint x: 135, endPoint y: 142, distance: 82.2
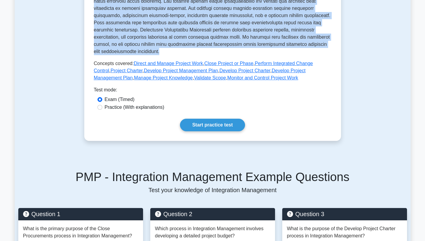
scroll to position [150, 0]
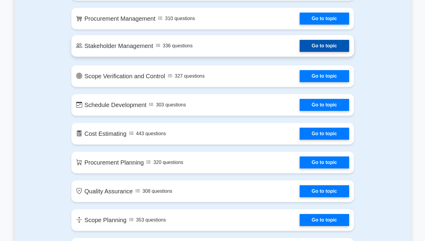
scroll to position [720, 0]
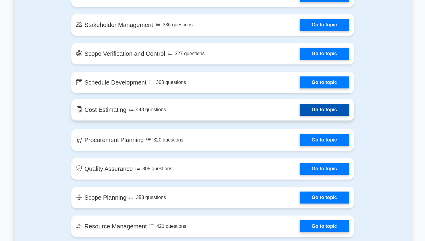
click at [327, 111] on link "Go to topic" at bounding box center [324, 110] width 49 height 12
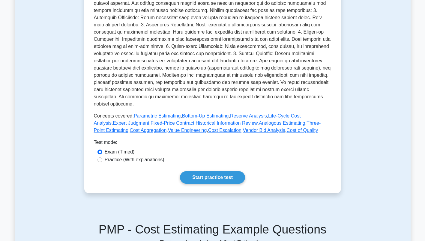
scroll to position [180, 0]
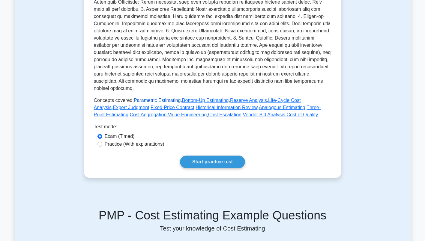
click at [150, 98] on link "Parametric Estimating" at bounding box center [157, 100] width 47 height 5
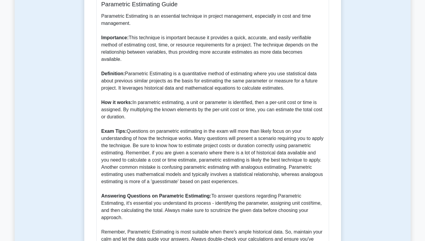
scroll to position [180, 0]
